Goal: Transaction & Acquisition: Book appointment/travel/reservation

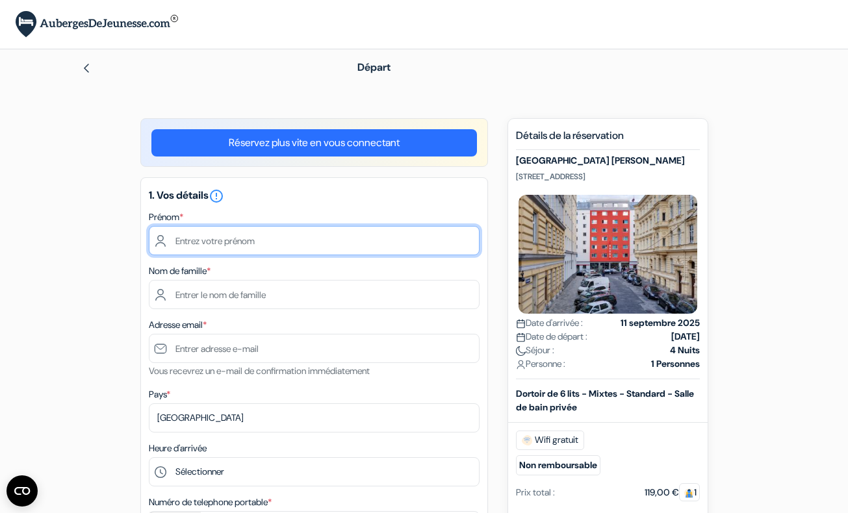
click at [247, 241] on input "text" at bounding box center [314, 240] width 331 height 29
type input "[PERSON_NAME]"
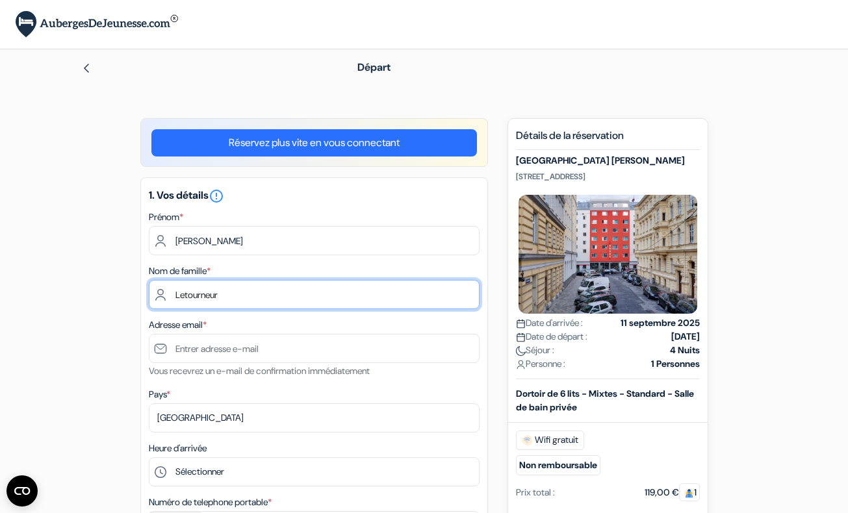
type input "Letourneur"
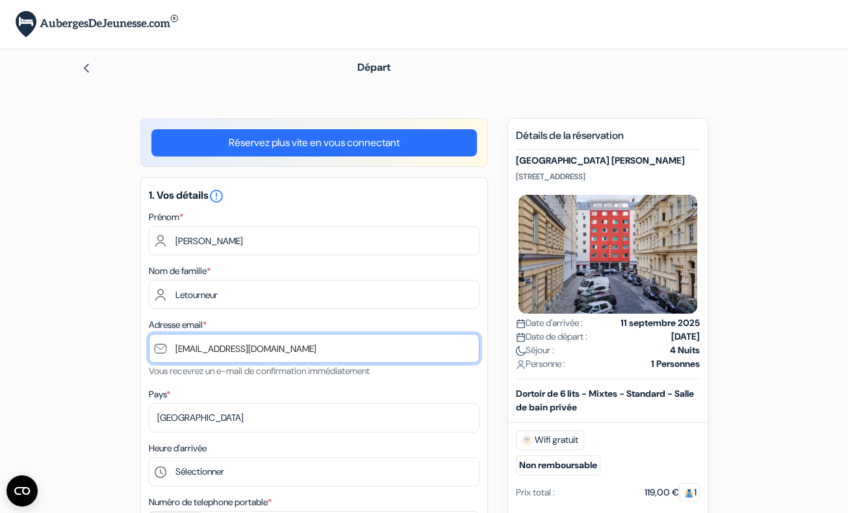
type input "letourneur.alex@gmail.com"
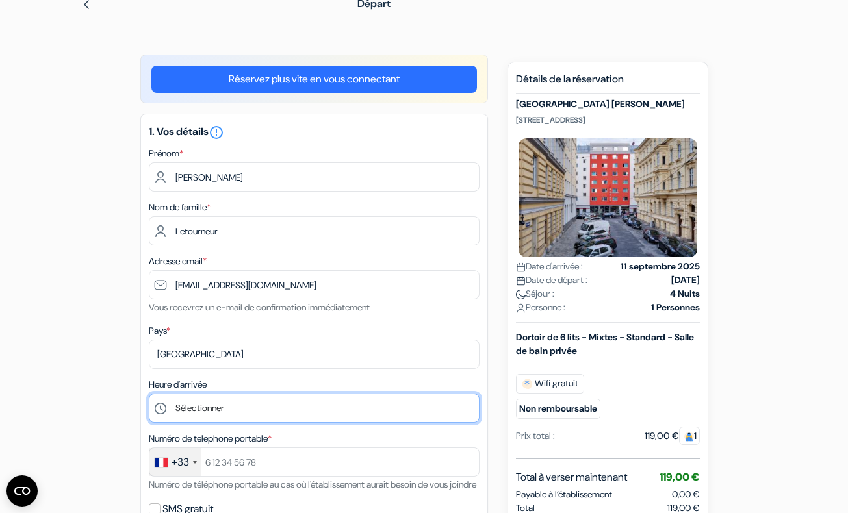
scroll to position [64, 0]
click at [207, 409] on select "Sélectionner 1:00 2:00 3:00 4:00 5:00 6:00 7:00 8:00 9:00 10:00 11:00 12:00 13:…" at bounding box center [314, 407] width 331 height 29
select select "12"
click at [149, 394] on select "Sélectionner 1:00 2:00 3:00 4:00 5:00 6:00 7:00 8:00 9:00 10:00 11:00 12:00 13:…" at bounding box center [314, 407] width 331 height 29
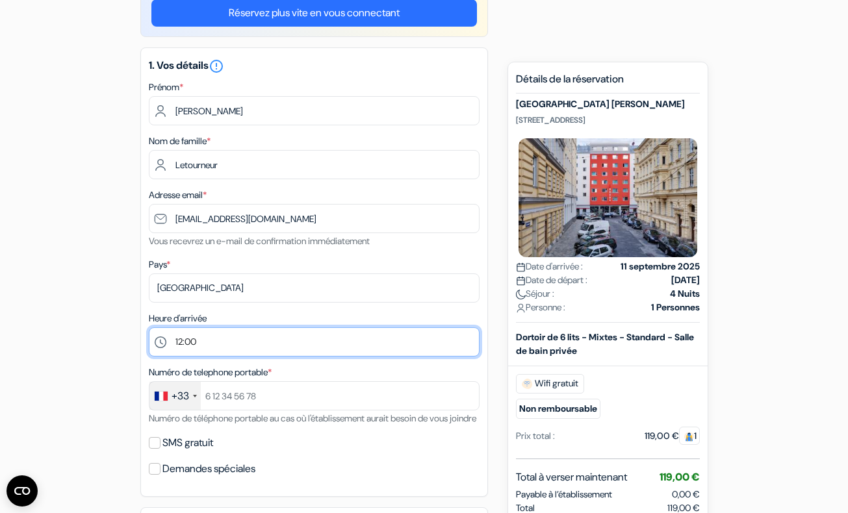
scroll to position [131, 0]
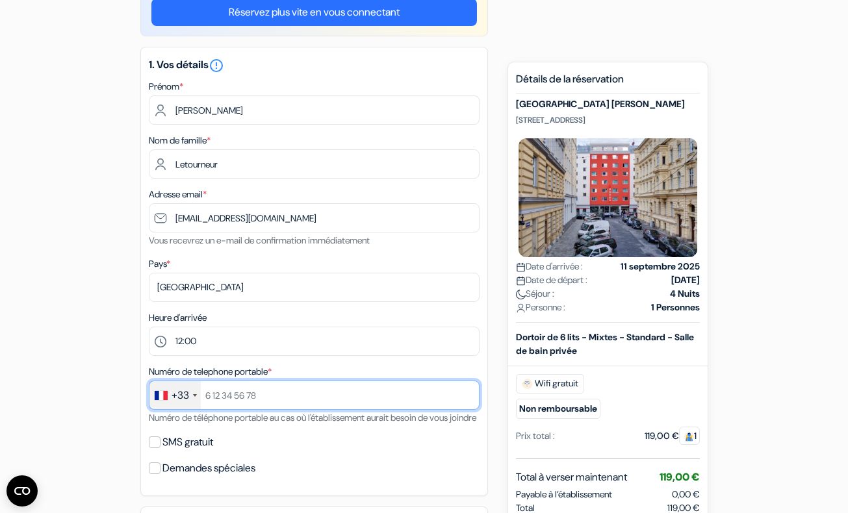
click at [240, 400] on input "text" at bounding box center [314, 395] width 331 height 29
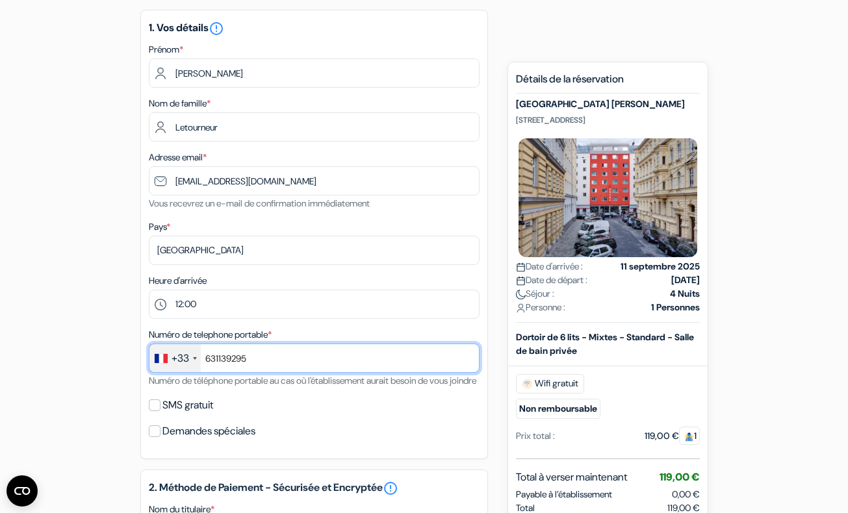
scroll to position [170, 0]
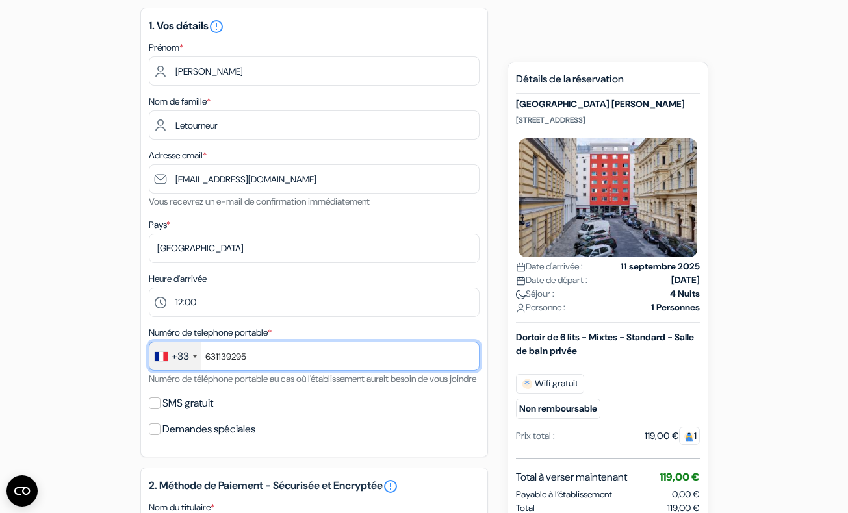
type input "631139295"
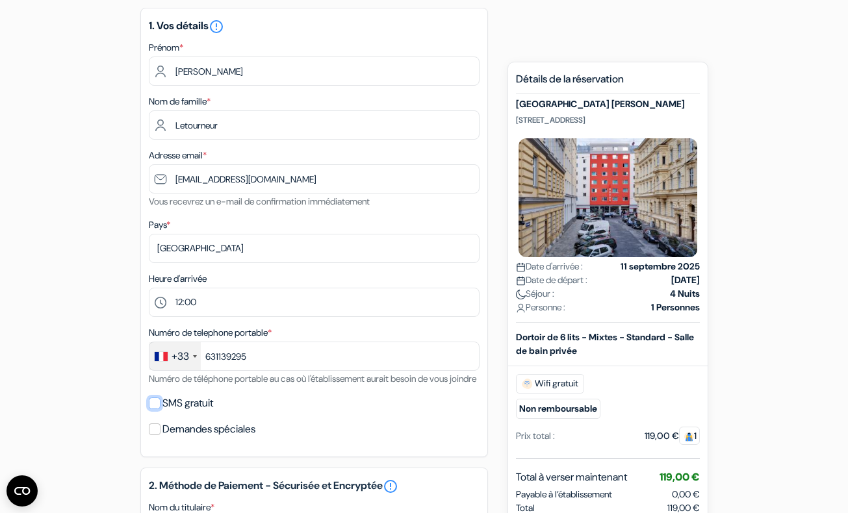
click at [155, 409] on input "SMS gratuit" at bounding box center [155, 404] width 12 height 12
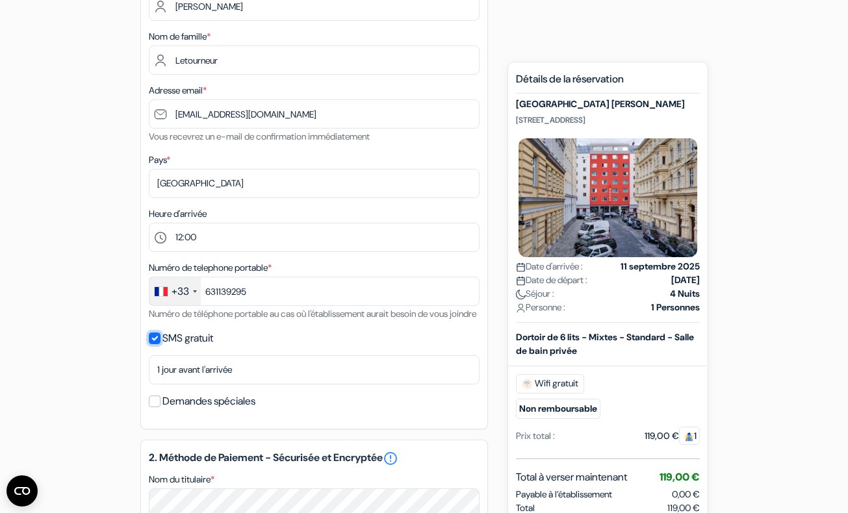
scroll to position [235, 0]
click at [159, 344] on input "SMS gratuit" at bounding box center [155, 338] width 12 height 12
checkbox input "false"
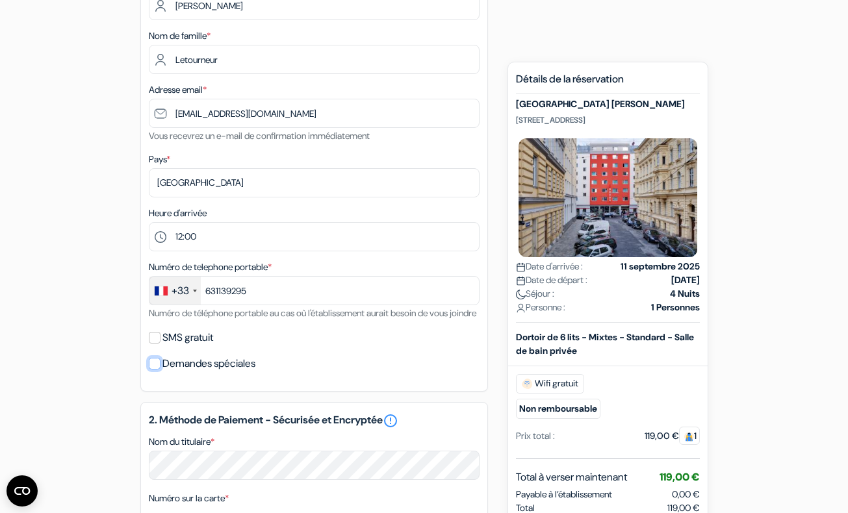
click at [158, 370] on input "Demandes spéciales" at bounding box center [155, 364] width 12 height 12
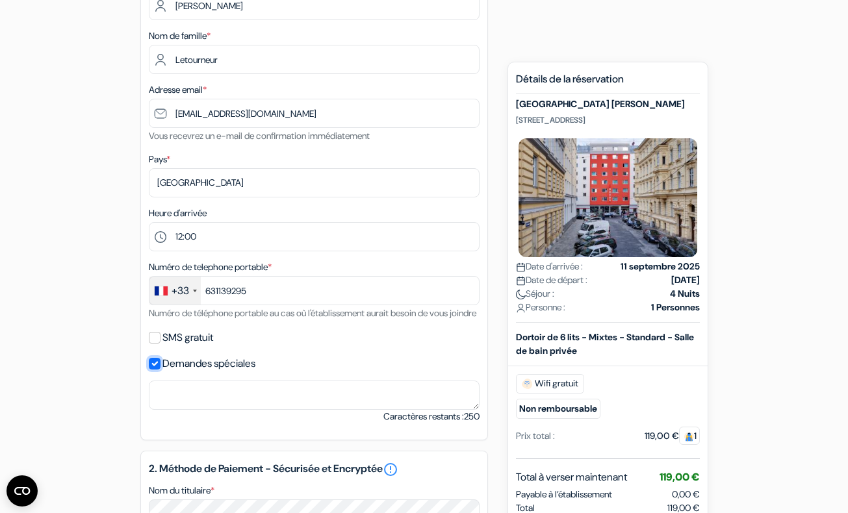
click at [158, 370] on input "Demandes spéciales" at bounding box center [155, 364] width 12 height 12
checkbox input "false"
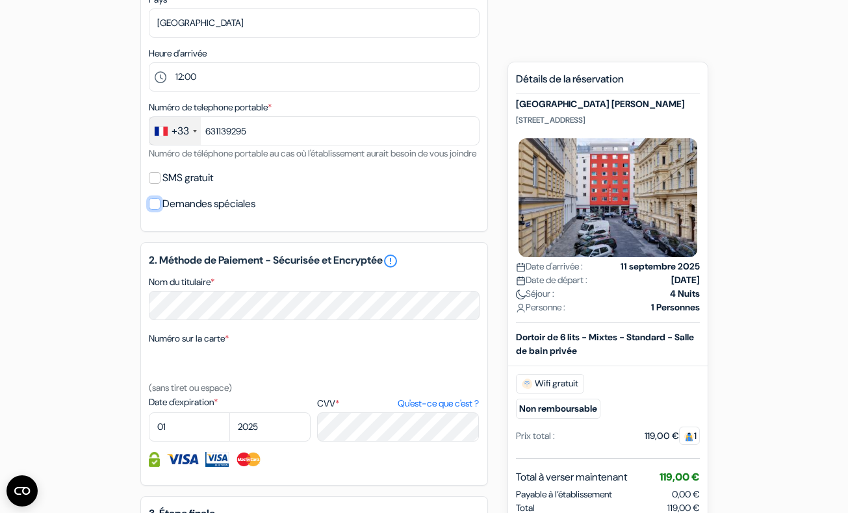
scroll to position [398, 0]
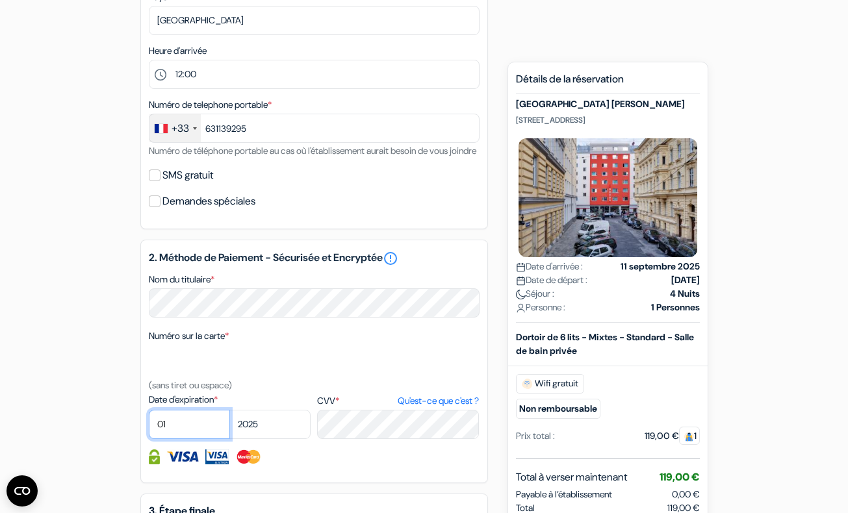
click at [212, 439] on select "01 02 03 04 05 06 07 08 09 10 11 12" at bounding box center [189, 424] width 81 height 29
select select "12"
click at [149, 428] on select "01 02 03 04 05 06 07 08 09 10 11 12" at bounding box center [189, 424] width 81 height 29
click at [270, 439] on select "2025 2026 2027 2028 2029 2030 2031 2032 2033 2034 2035 2036 2037 2038 2039 2040…" at bounding box center [269, 424] width 81 height 29
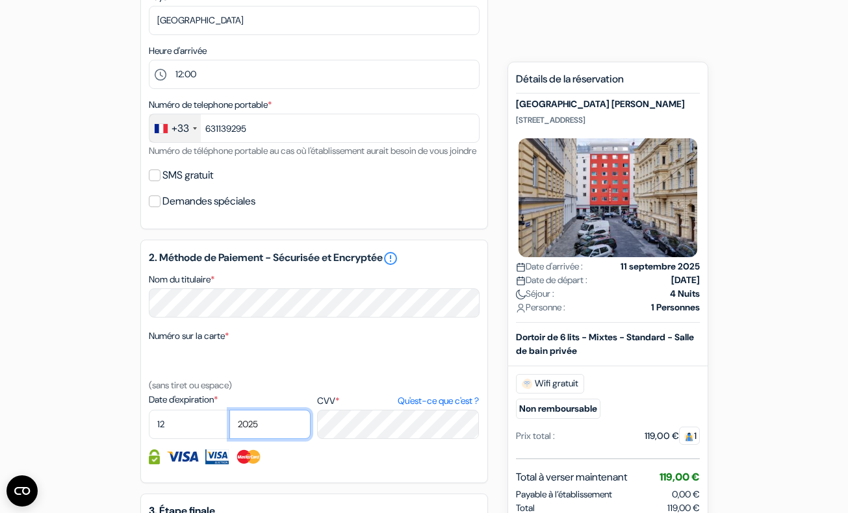
select select "2026"
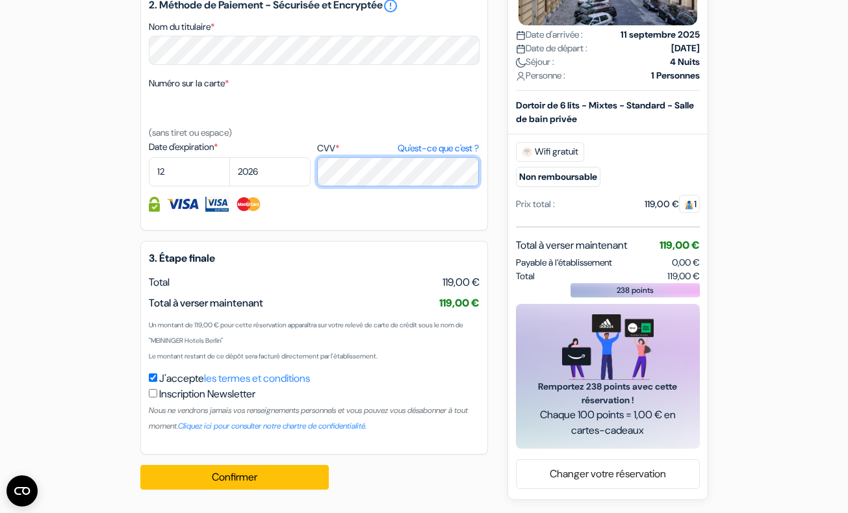
scroll to position [668, 0]
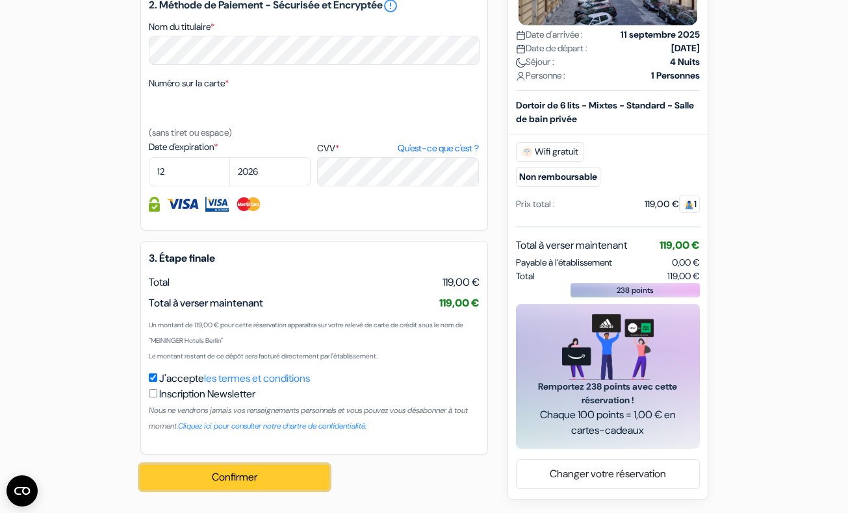
click at [250, 470] on button "Confirmer Loading..." at bounding box center [234, 477] width 188 height 25
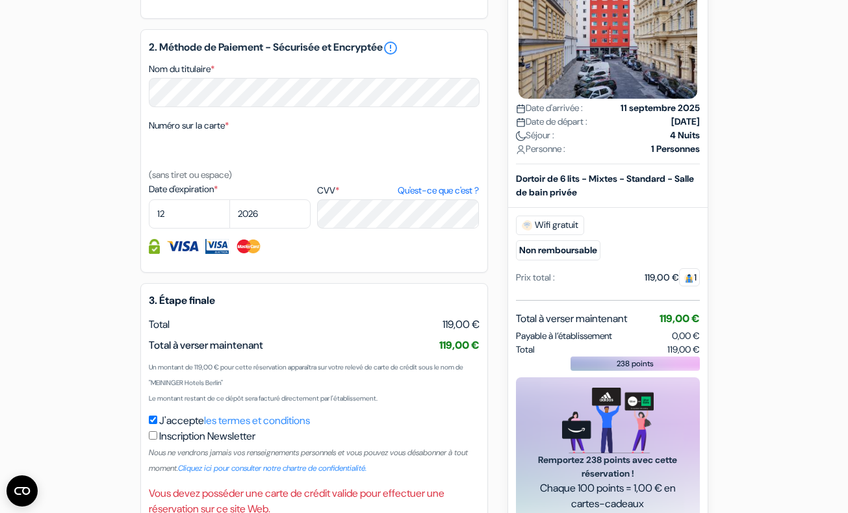
scroll to position [601, 0]
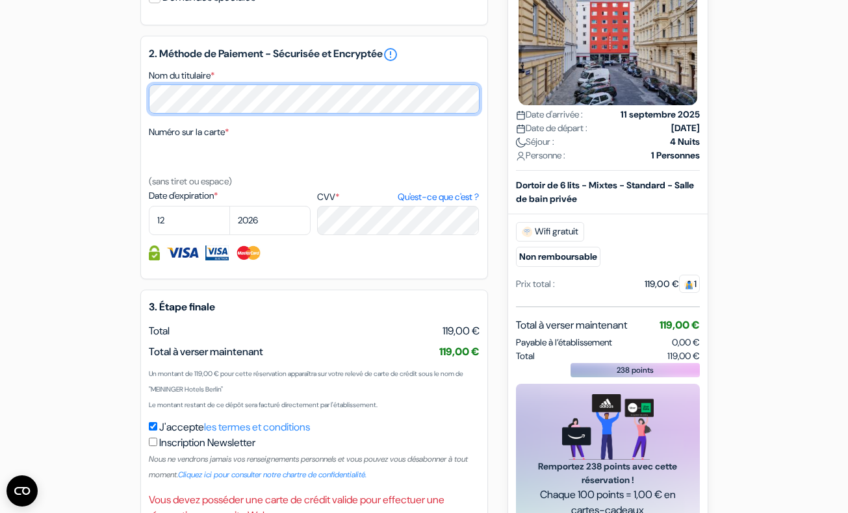
click at [79, 130] on div "add_box MEININGER Hotel Vienna Downtown Franz Rembrandtstraße 21, Vienne, Autri…" at bounding box center [424, 48] width 740 height 1063
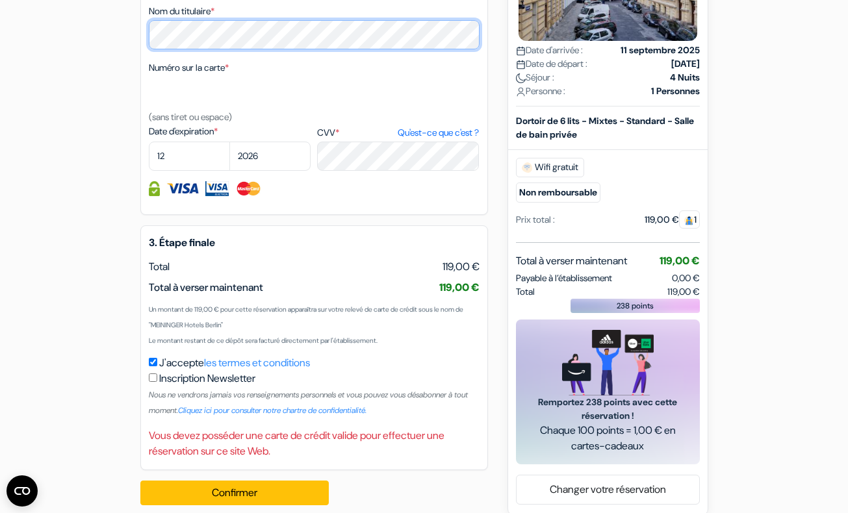
scroll to position [700, 0]
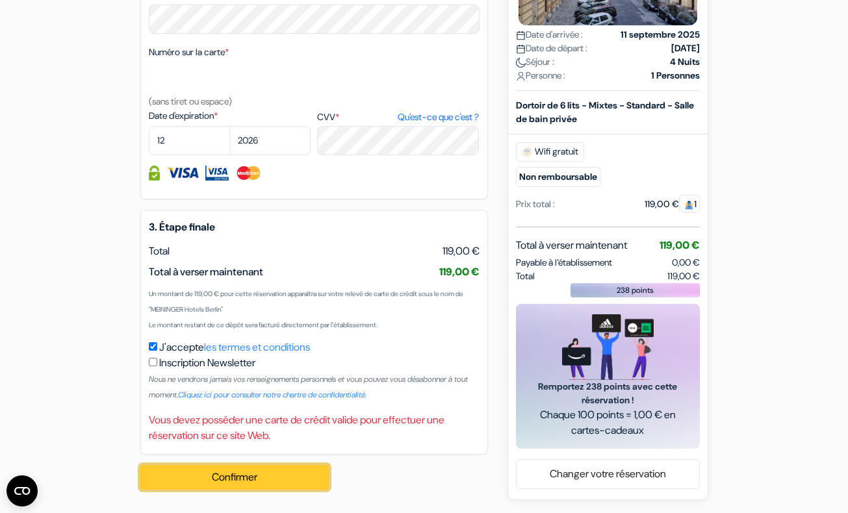
click at [221, 475] on button "Confirmer Loading..." at bounding box center [234, 477] width 188 height 25
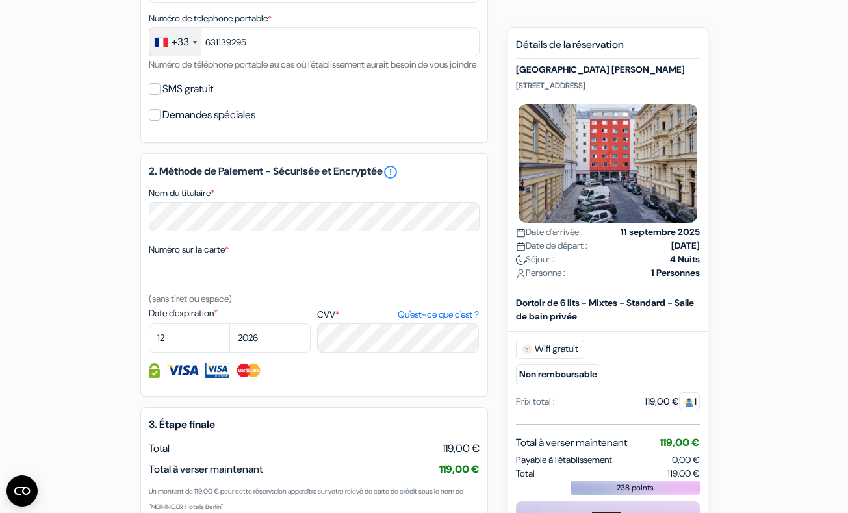
scroll to position [483, 0]
click at [398, 181] on link "error_outline" at bounding box center [391, 173] width 16 height 16
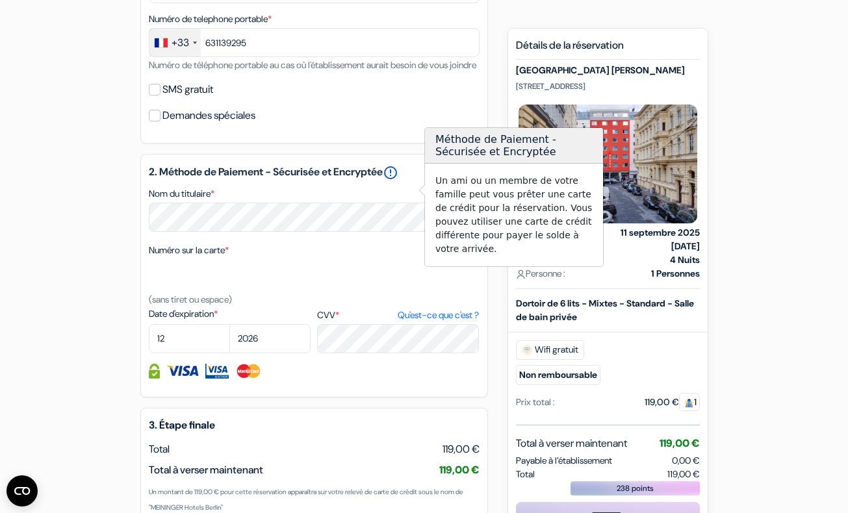
click at [398, 181] on link "error_outline" at bounding box center [391, 173] width 16 height 16
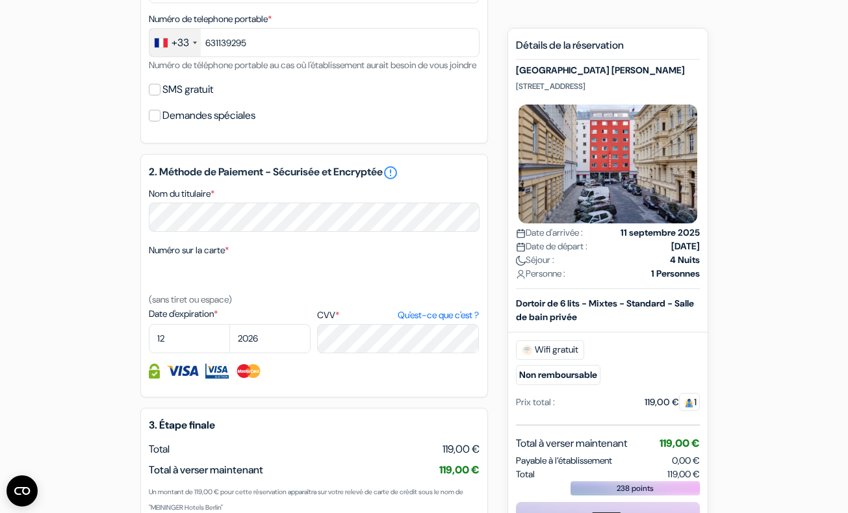
click at [340, 269] on div "Numéro sur la carte * (sans tiret ou espace)" at bounding box center [314, 274] width 331 height 65
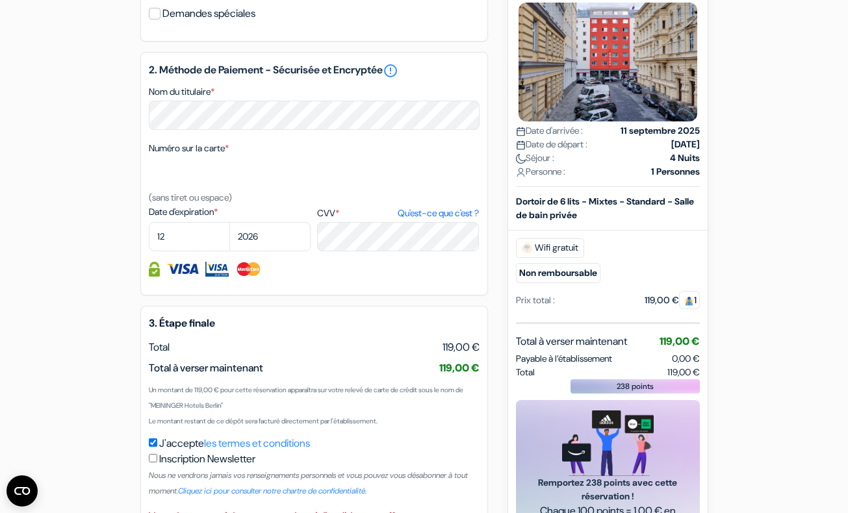
scroll to position [585, 0]
click at [205, 252] on select "01 02 03 04 05 06 07 08 09 10 11 12" at bounding box center [189, 237] width 81 height 29
click at [149, 241] on select "01 02 03 04 05 06 07 08 09 10 11 12" at bounding box center [189, 237] width 81 height 29
click at [281, 251] on select "2025 2026 2027 2028 2029 2030 2031 2032 2033 2034 2035 2036 2037 2038 2039 2040…" at bounding box center [269, 237] width 81 height 29
click at [229, 241] on select "2025 2026 2027 2028 2029 2030 2031 2032 2033 2034 2035 2036 2037 2038 2039 2040…" at bounding box center [269, 237] width 81 height 29
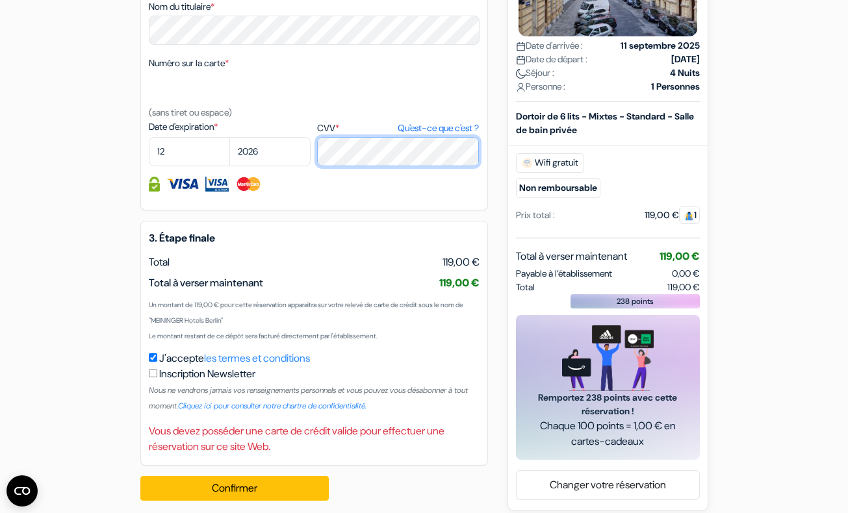
scroll to position [700, 0]
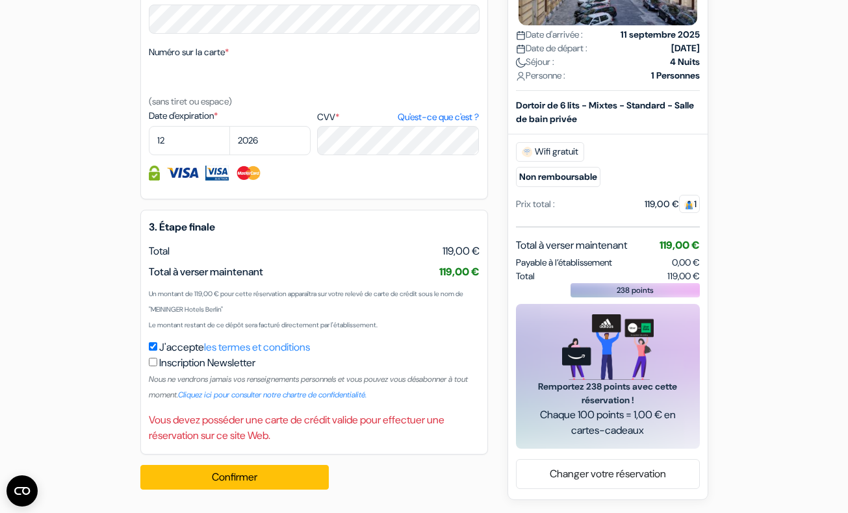
click at [179, 353] on label "J'accepte les termes et conditions" at bounding box center [234, 348] width 151 height 16
click at [157, 351] on input "J'accepte les termes et conditions" at bounding box center [153, 346] width 8 height 8
click at [179, 348] on label "J'accepte les termes et conditions" at bounding box center [234, 348] width 151 height 16
click at [157, 348] on input "J'accepte les termes et conditions" at bounding box center [153, 346] width 8 height 8
checkbox input "true"
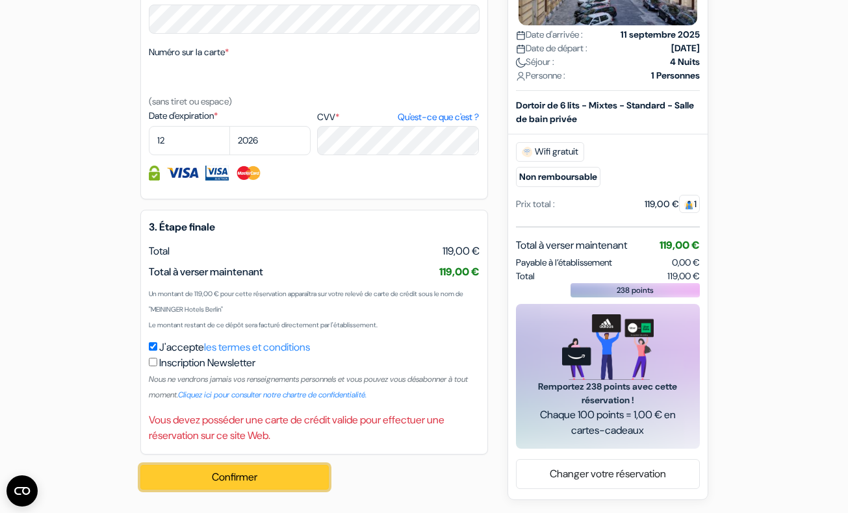
click at [266, 470] on button "Confirmer Loading..." at bounding box center [234, 477] width 188 height 25
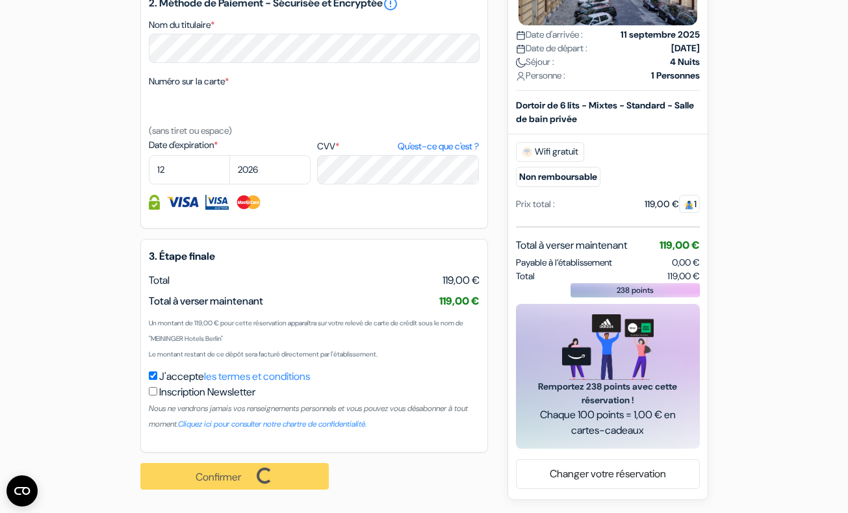
click at [266, 470] on div "Confirmer Loading... Traitement de la demande..." at bounding box center [241, 476] width 203 height 47
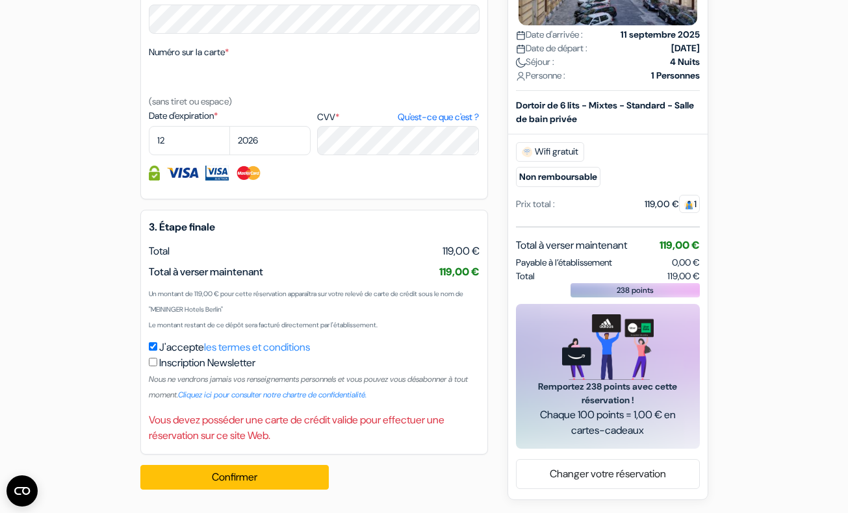
drag, startPoint x: 266, startPoint y: 470, endPoint x: 490, endPoint y: 466, distance: 224.1
drag, startPoint x: 490, startPoint y: 466, endPoint x: 444, endPoint y: 468, distance: 45.5
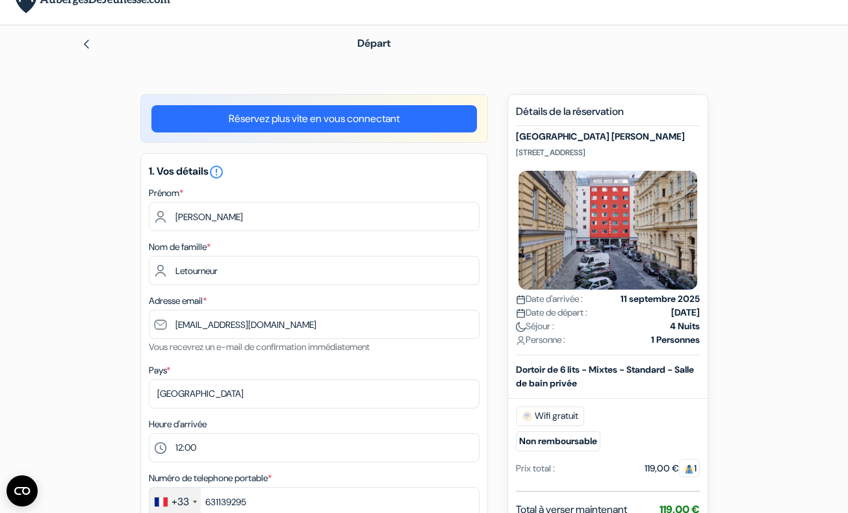
scroll to position [0, 0]
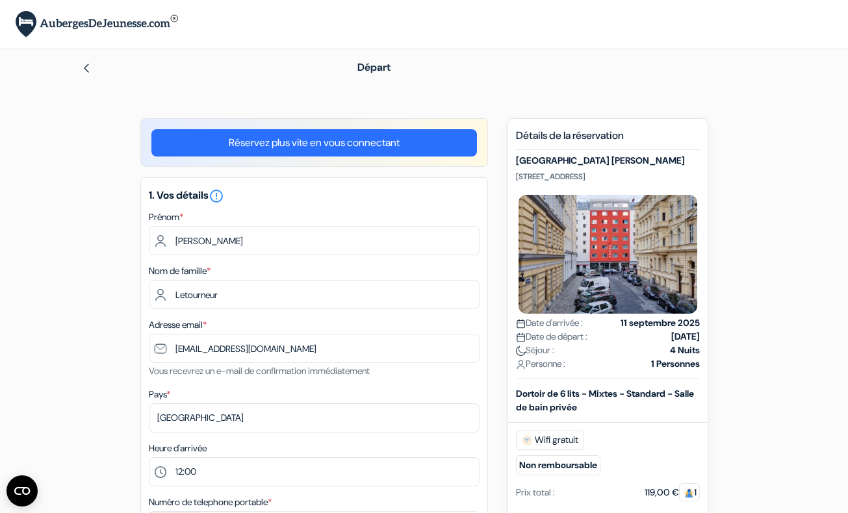
click at [404, 149] on link "Réservez plus vite en vous connectant" at bounding box center [313, 142] width 325 height 27
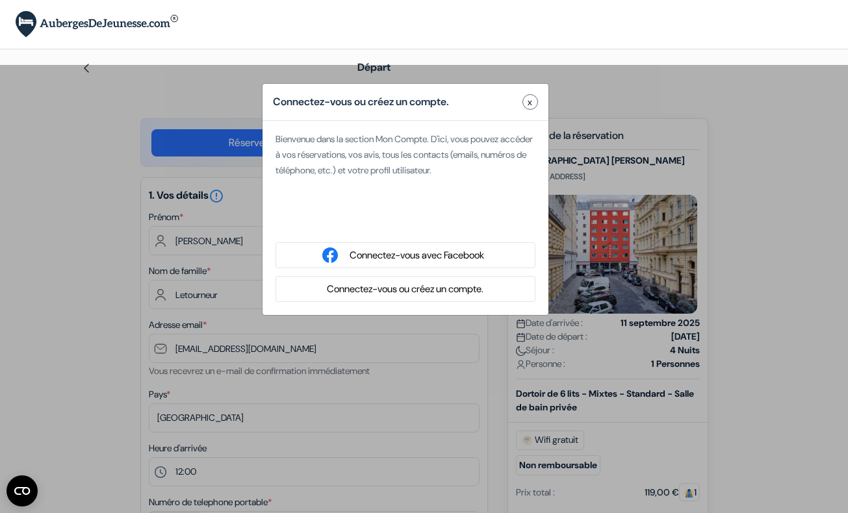
click at [411, 285] on button "Connectez-vous ou créez un compte." at bounding box center [405, 289] width 164 height 16
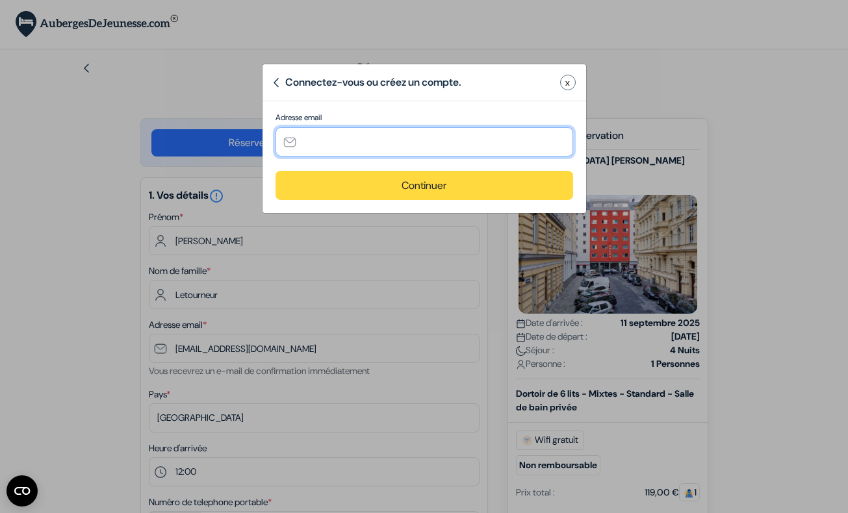
click at [386, 142] on input "text" at bounding box center [423, 141] width 297 height 29
type input "[DOMAIN_NAME][EMAIL_ADDRESS][DOMAIN_NAME]"
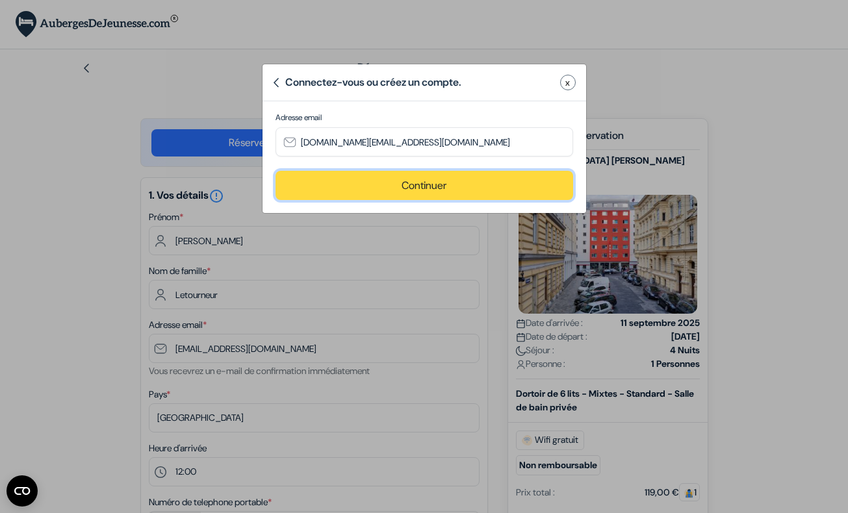
click at [557, 195] on button "Continuer" at bounding box center [423, 185] width 297 height 29
type input "[DOMAIN_NAME][EMAIL_ADDRESS][DOMAIN_NAME]"
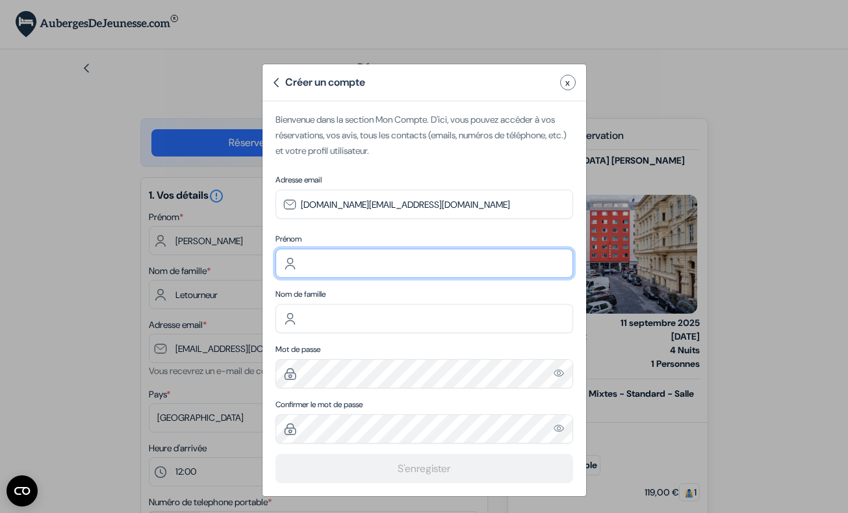
click at [464, 259] on input "text" at bounding box center [423, 263] width 297 height 29
type input "[PERSON_NAME]"
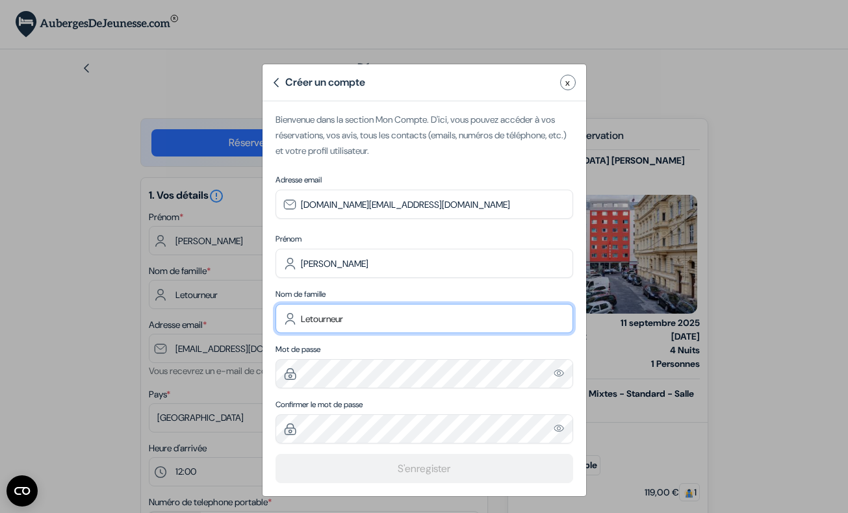
type input "Letourneur"
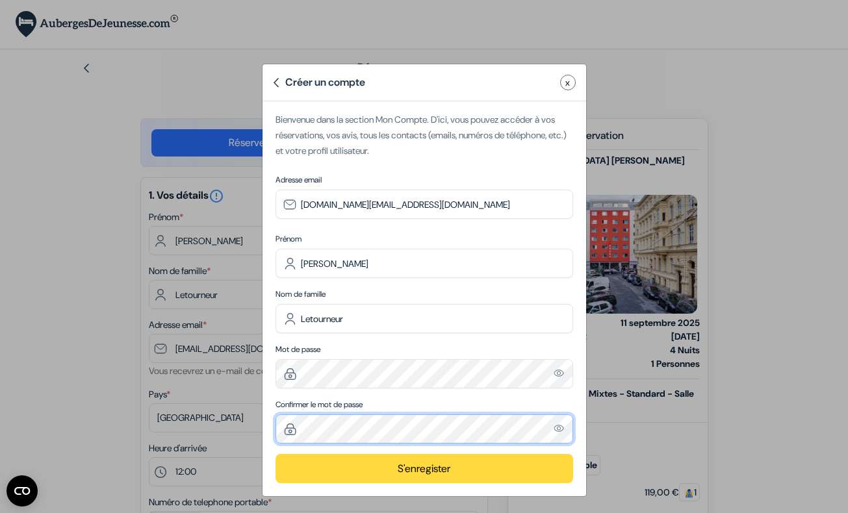
scroll to position [2, 0]
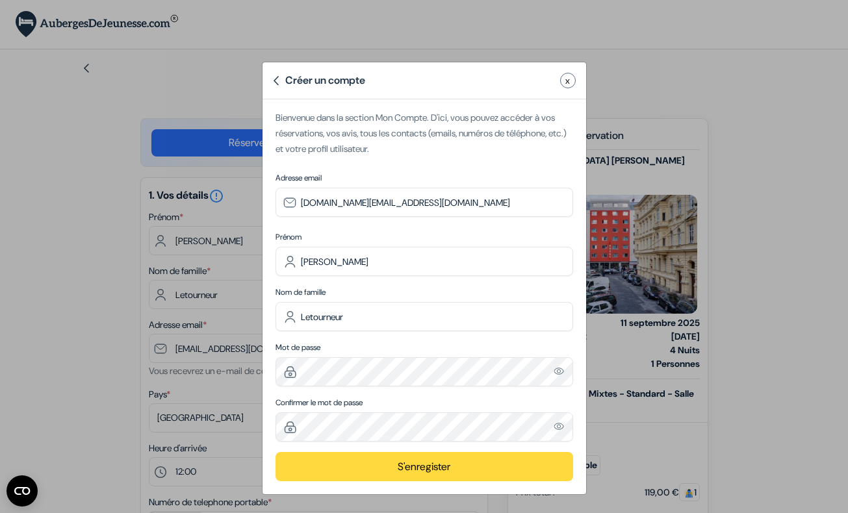
click at [437, 462] on button "S'enregister" at bounding box center [423, 466] width 297 height 29
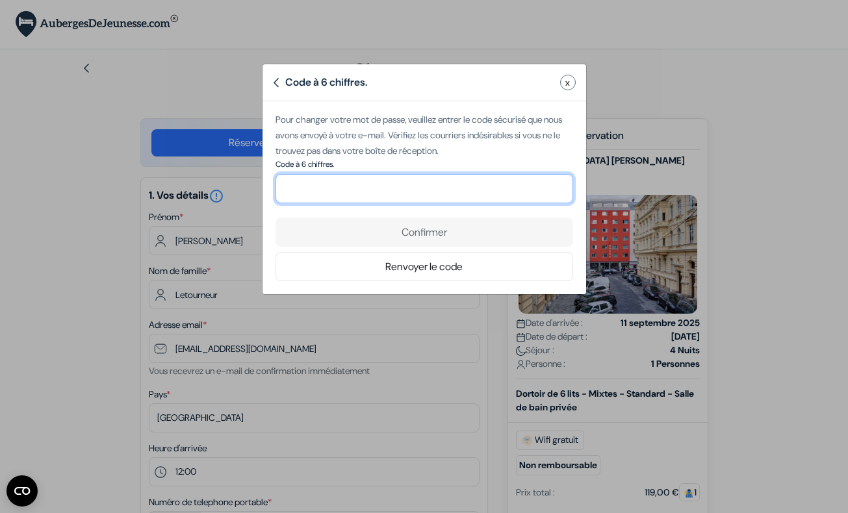
click at [373, 199] on input "number" at bounding box center [423, 188] width 297 height 29
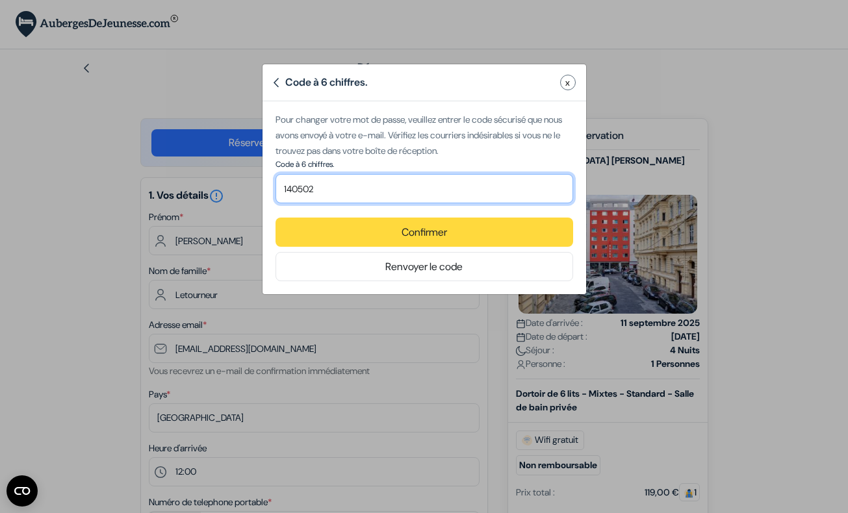
type input "140502"
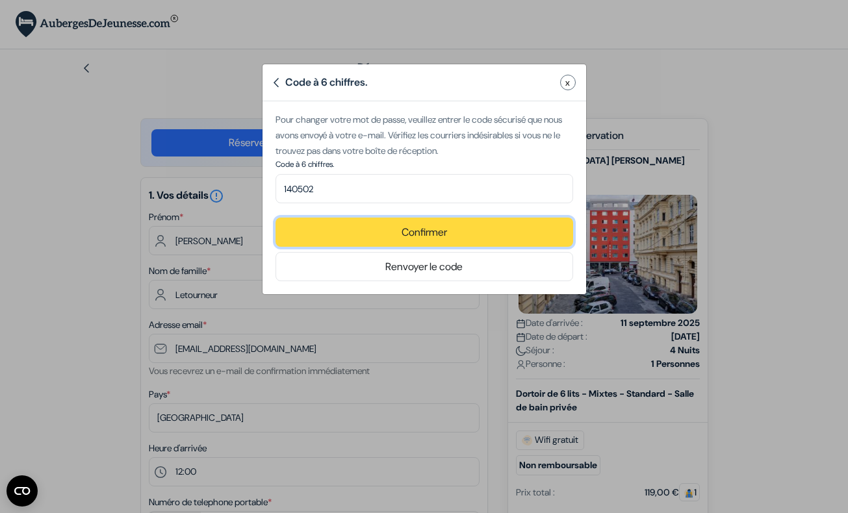
click at [381, 235] on button "Confirmer" at bounding box center [423, 232] width 297 height 29
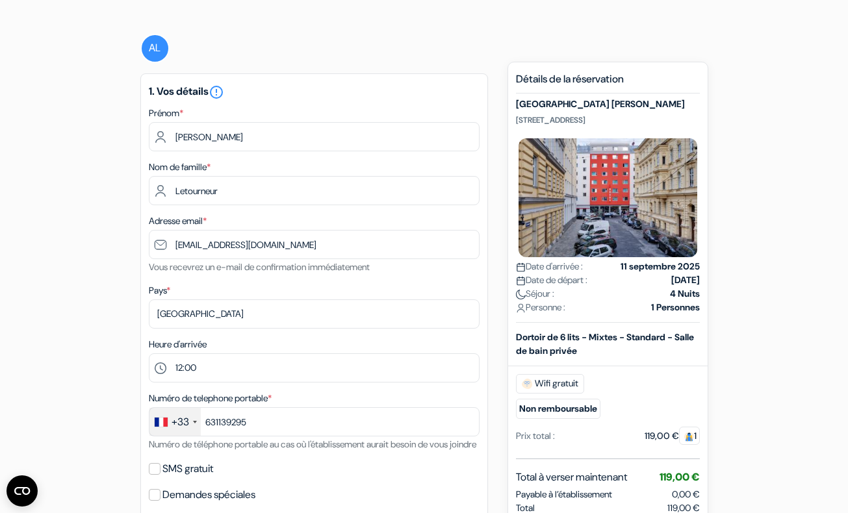
scroll to position [0, 0]
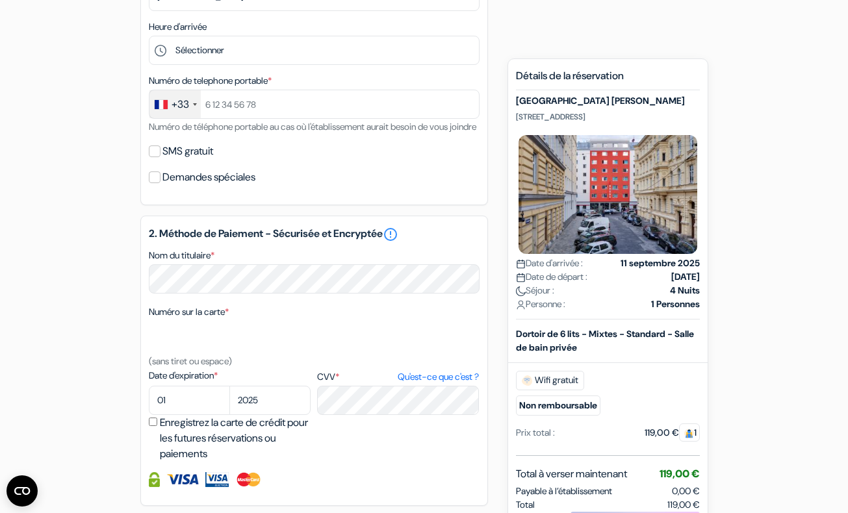
scroll to position [425, 0]
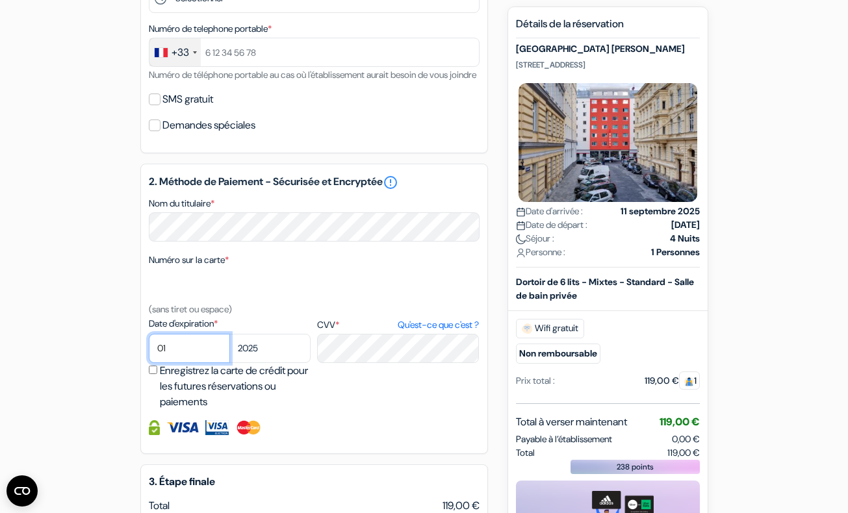
click at [192, 362] on select "01 02 03 04 05 06 07 08 09 10 11 12" at bounding box center [189, 348] width 81 height 29
select select "12"
click at [149, 352] on select "01 02 03 04 05 06 07 08 09 10 11 12" at bounding box center [189, 348] width 81 height 29
click at [247, 363] on select "2025 2026 2027 2028 2029 2030 2031 2032 2033 2034 2035 2036 2037 2038 2039 2040…" at bounding box center [269, 348] width 81 height 29
select select "2026"
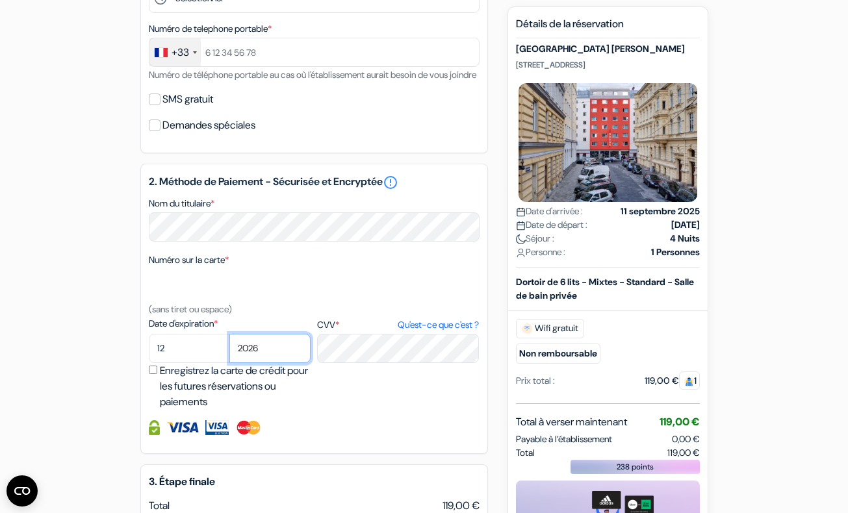
click at [229, 352] on select "2025 2026 2027 2028 2029 2030 2031 2032 2033 2034 2035 2036 2037 2038 2039 2040…" at bounding box center [269, 348] width 81 height 29
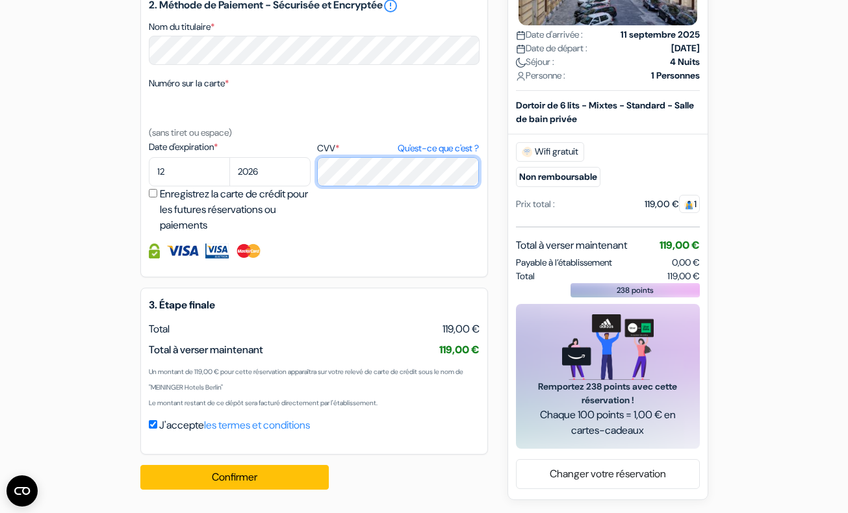
scroll to position [620, 0]
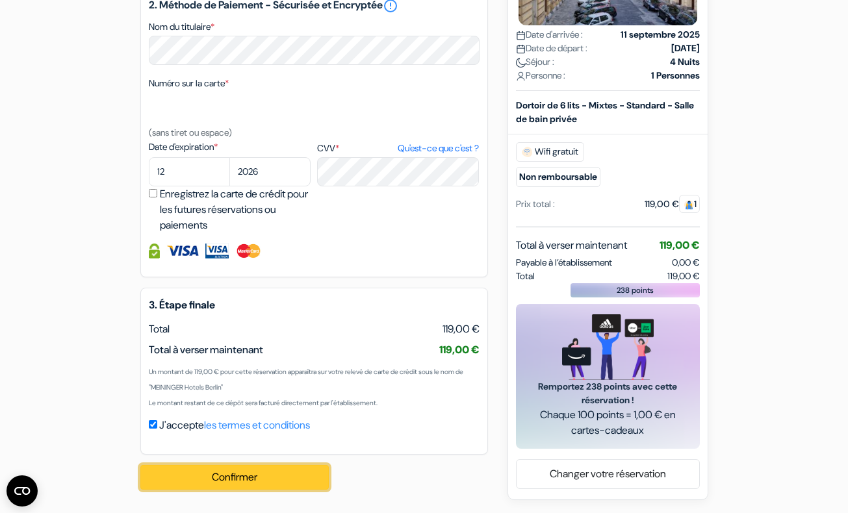
click at [257, 477] on button "Confirmer Loading..." at bounding box center [234, 477] width 188 height 25
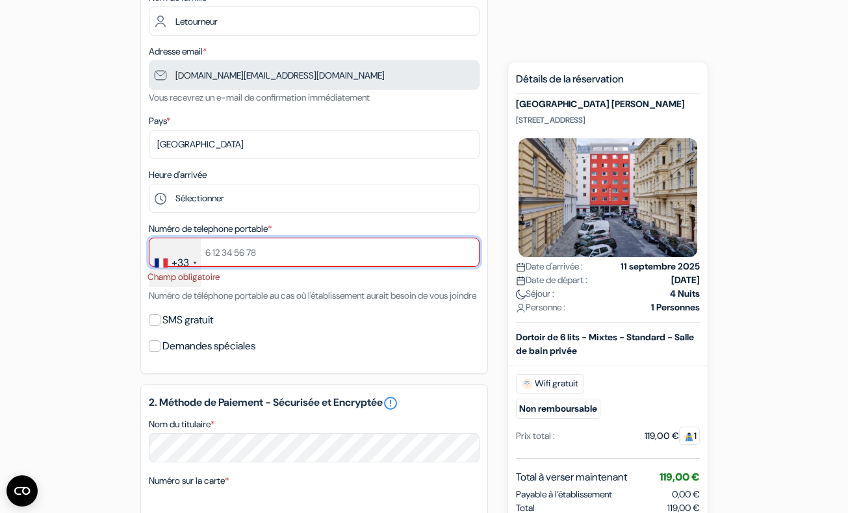
scroll to position [222, 0]
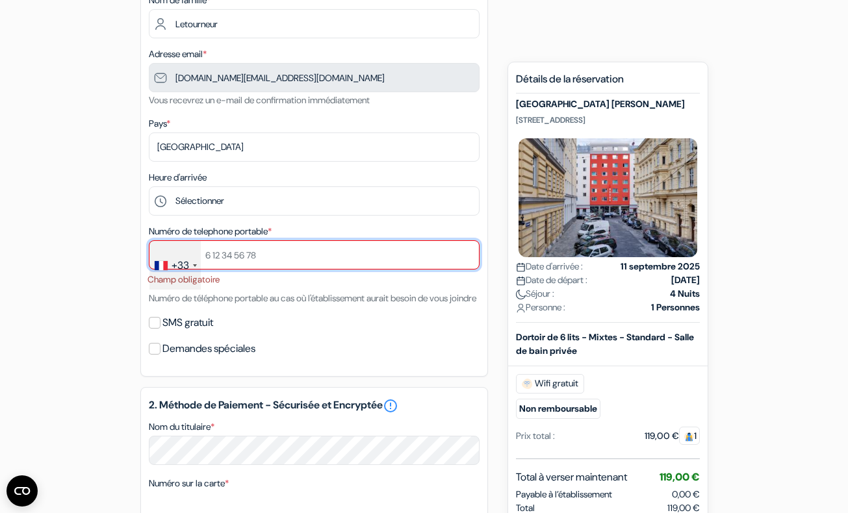
click at [316, 260] on input "text" at bounding box center [314, 254] width 331 height 29
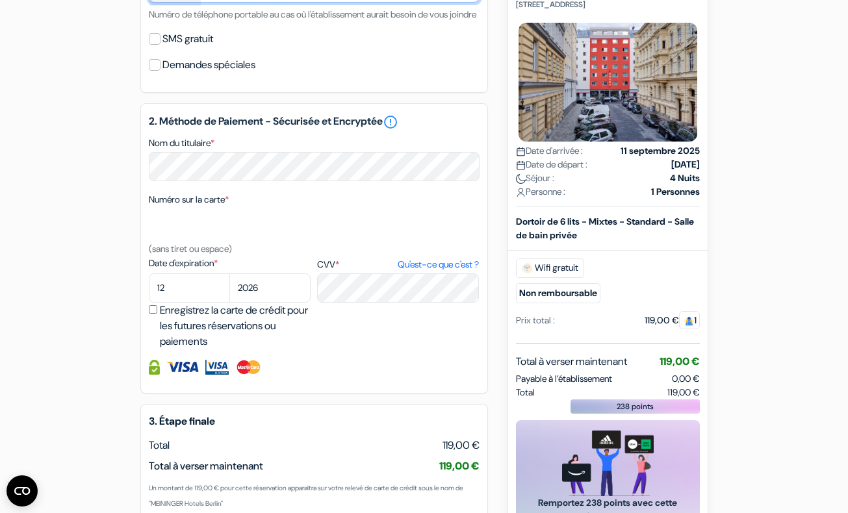
scroll to position [553, 0]
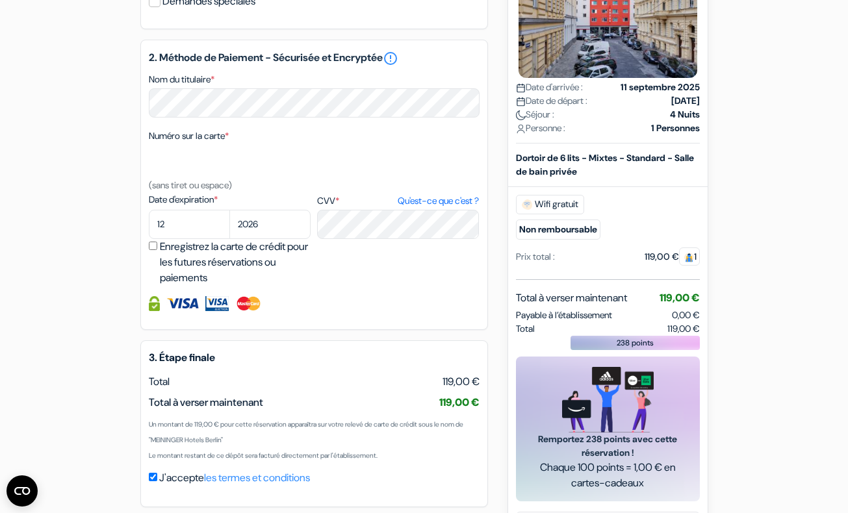
type input "631139295"
click at [315, 272] on div "Date d'expiration * 01 02 03 04 05 06 07 08 09 10 [DATE] 2026 2027 2028 *" at bounding box center [314, 239] width 331 height 93
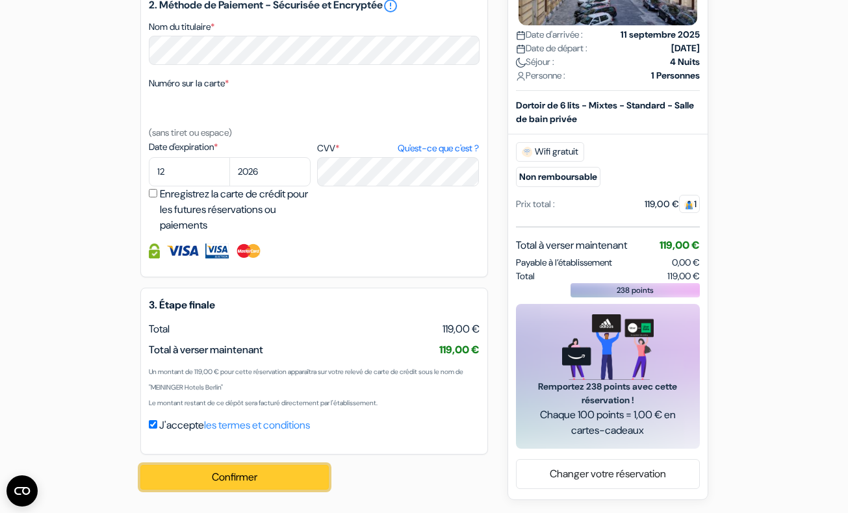
click at [265, 474] on button "Confirmer Loading..." at bounding box center [234, 477] width 188 height 25
